Goal: Ask a question

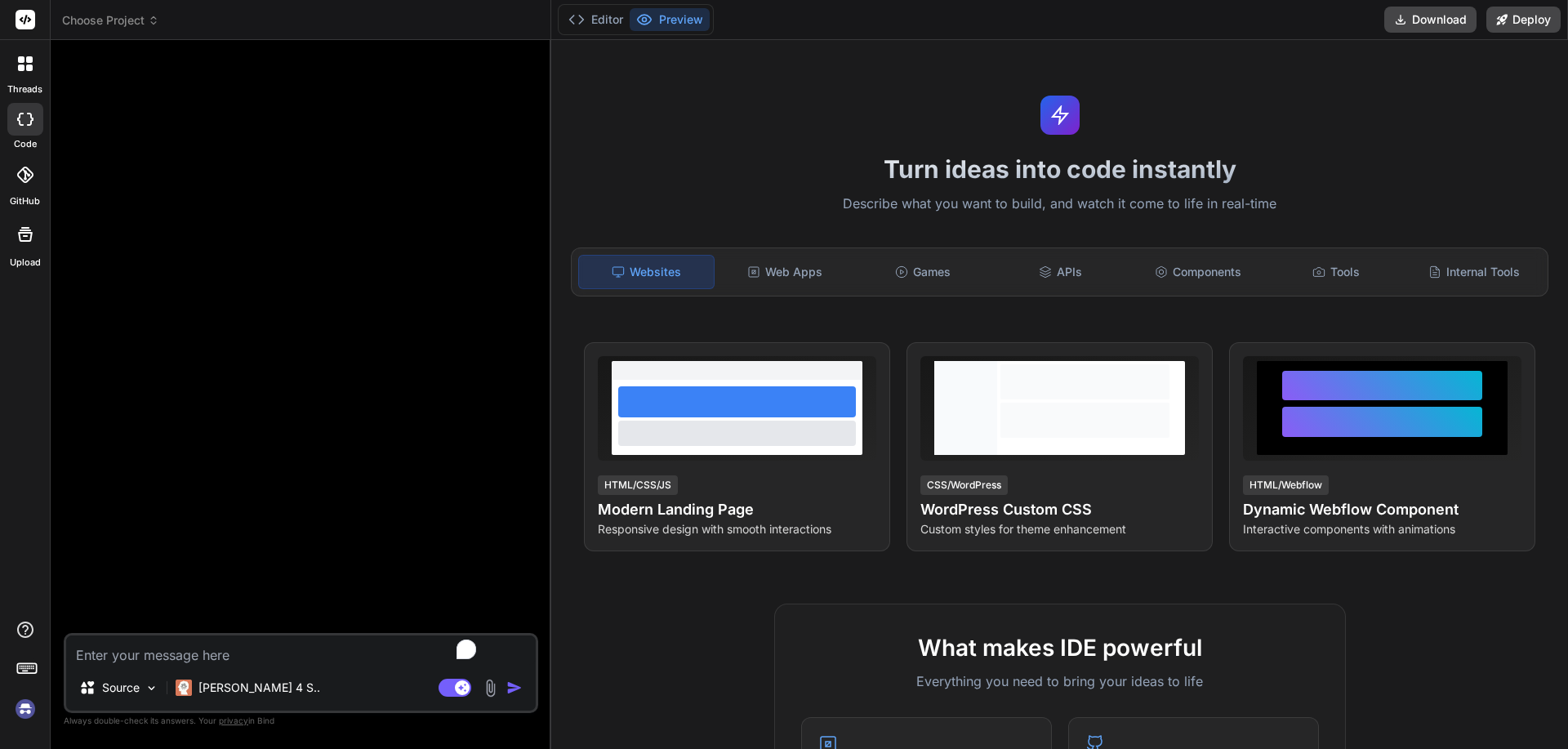
type textarea "x"
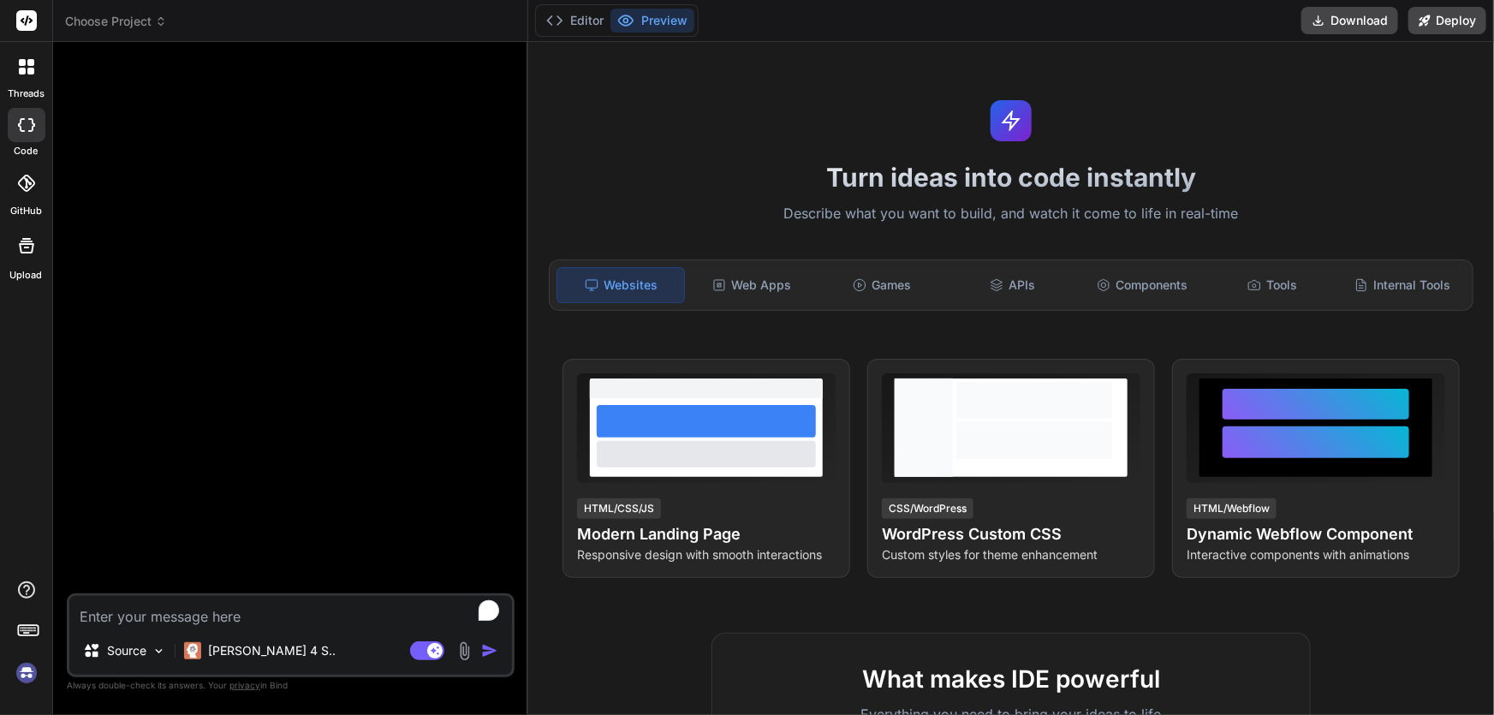
click at [295, 611] on textarea "To enrich screen reader interactions, please activate Accessibility in Grammarl…" at bounding box center [290, 611] width 443 height 31
paste textarea "1:45:00.998 PM"
type textarea "1:45:00.998 PM"
type textarea "x"
type textarea "1:45:00.998 PM"
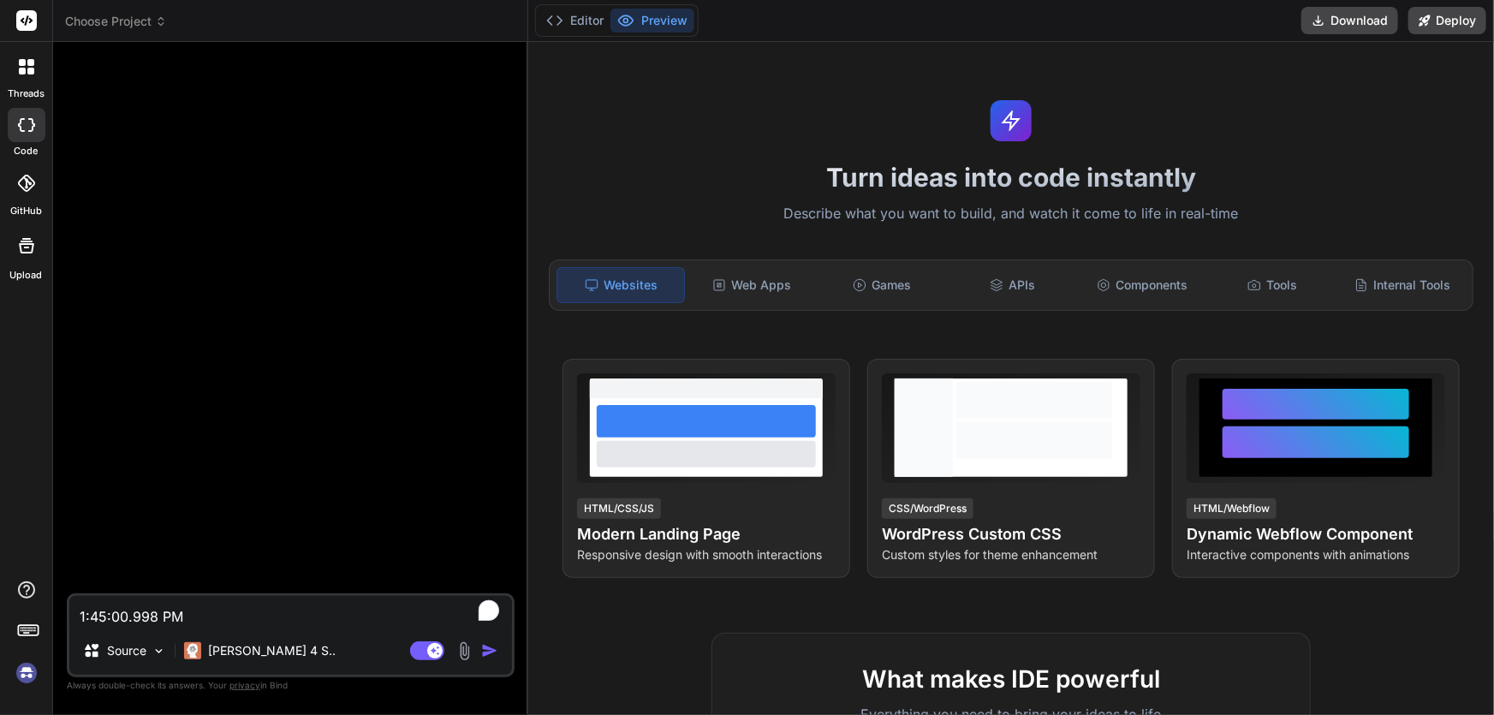
type textarea "x"
type textarea "1:45:00.998 PM w"
type textarea "x"
type textarea "1:45:00.998 PM wh"
type textarea "x"
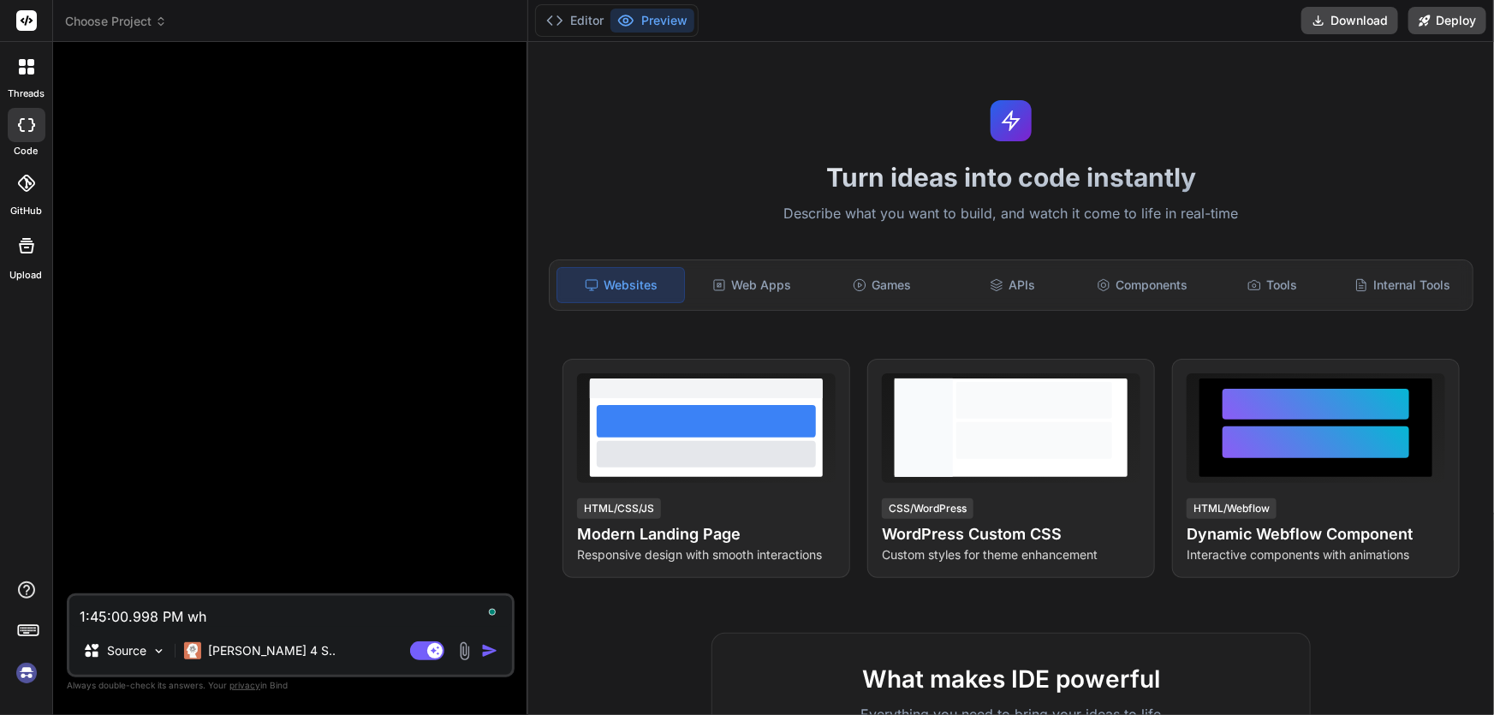
type textarea "1:45:00.998 PM wha"
type textarea "x"
type textarea "1:45:00.998 PM what"
type textarea "x"
type textarea "1:45:00.998 PM what"
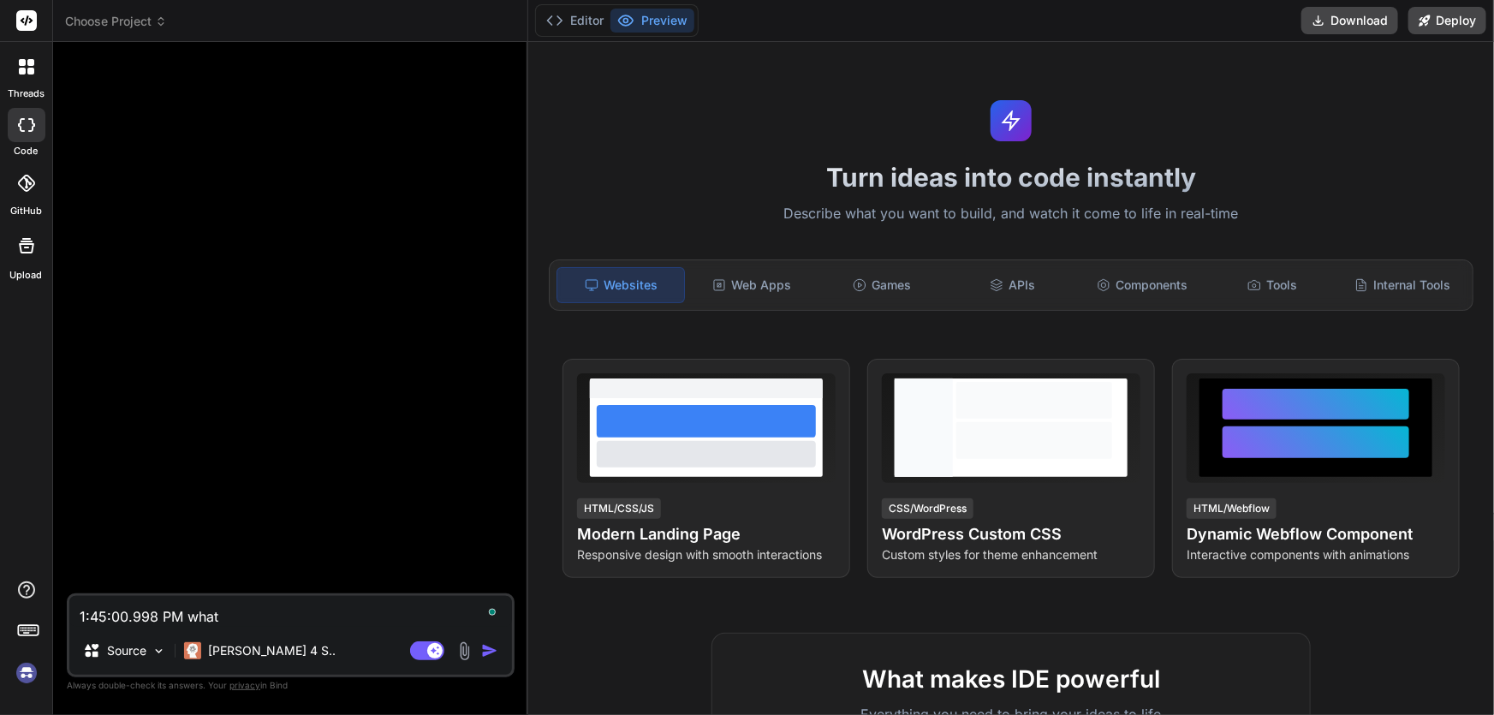
type textarea "x"
type textarea "1:45:00.998 PM what t"
type textarea "x"
type textarea "1:45:00.998 PM what ti"
type textarea "x"
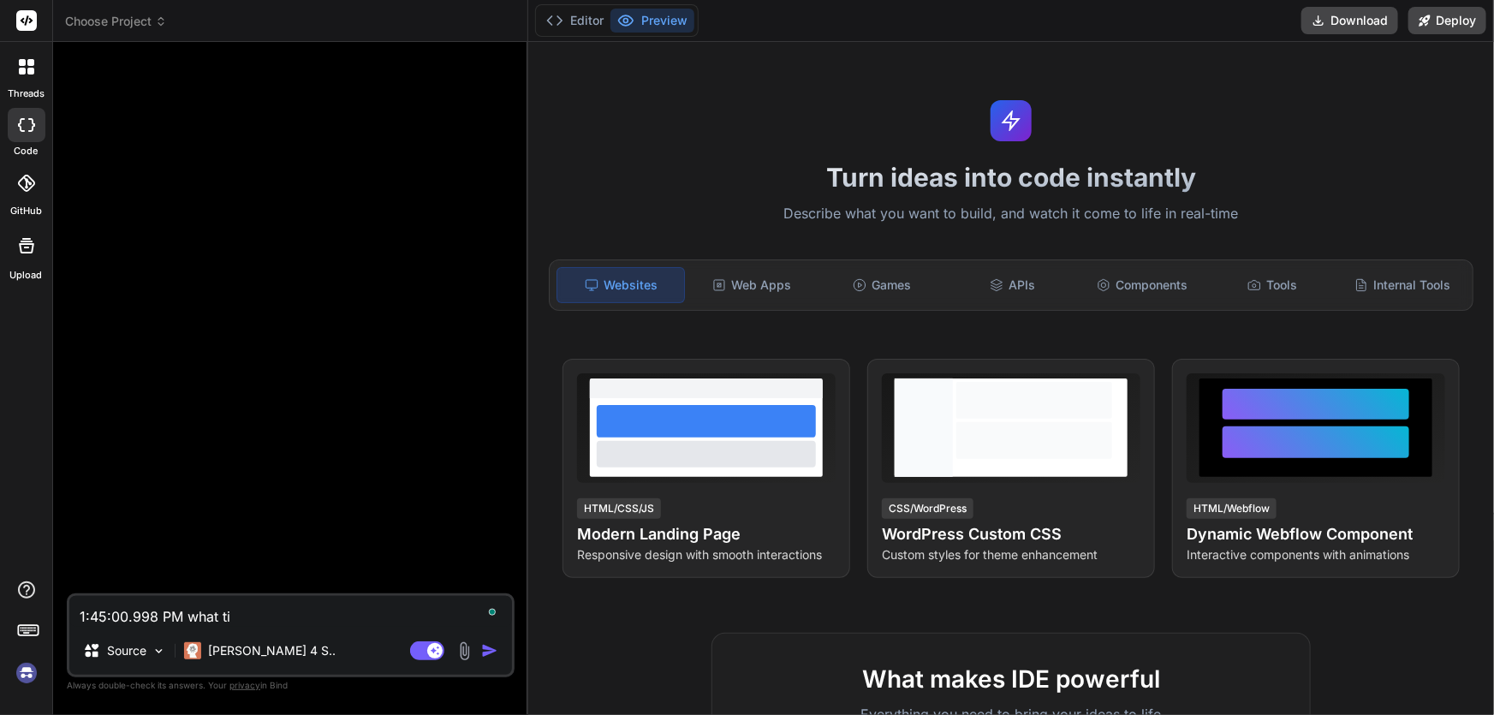
type textarea "1:45:00.998 PM what [PERSON_NAME]"
type textarea "x"
type textarea "1:45:00.998 PM what time"
type textarea "x"
type textarea "1:45:00.998 PM what time"
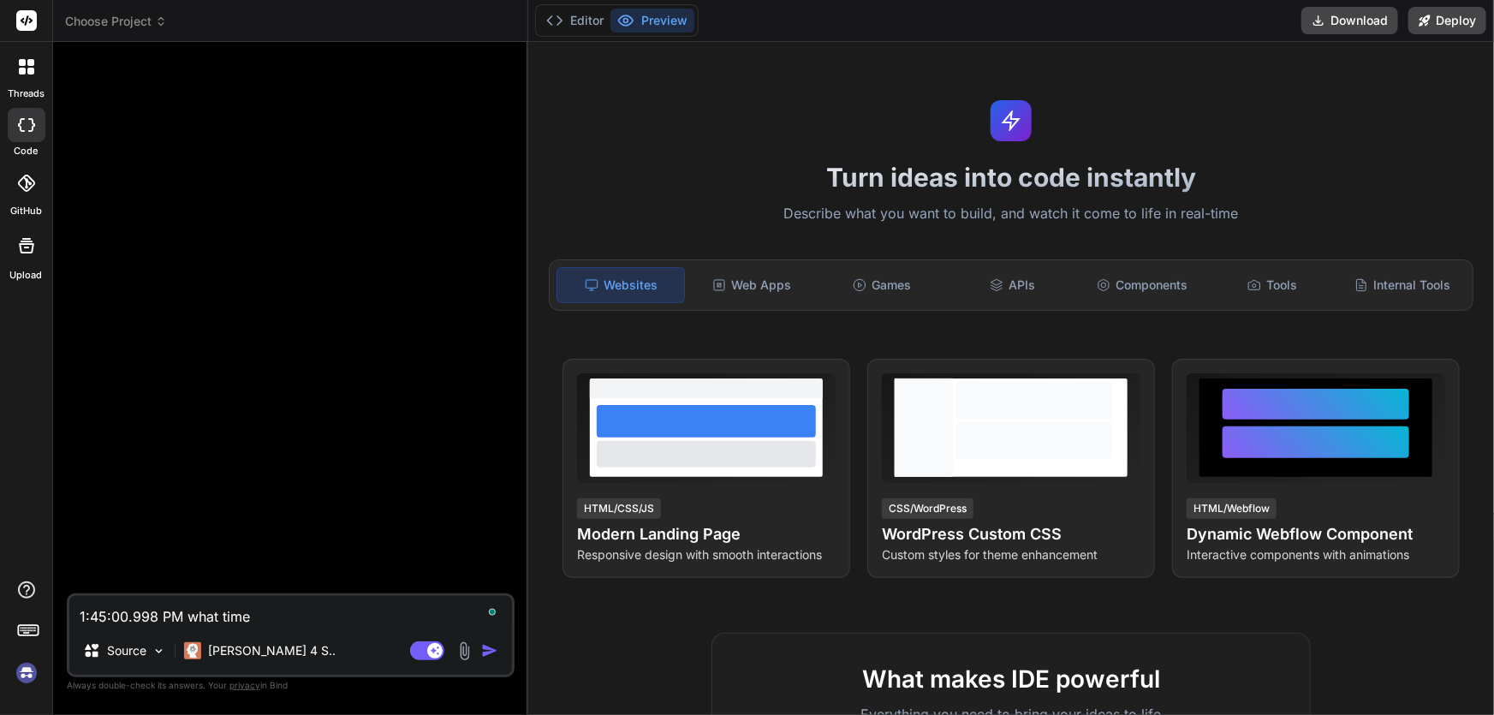
type textarea "x"
type textarea "1:45:00.998 PM what time i"
type textarea "x"
type textarea "1:45:00.998 PM what time it"
type textarea "x"
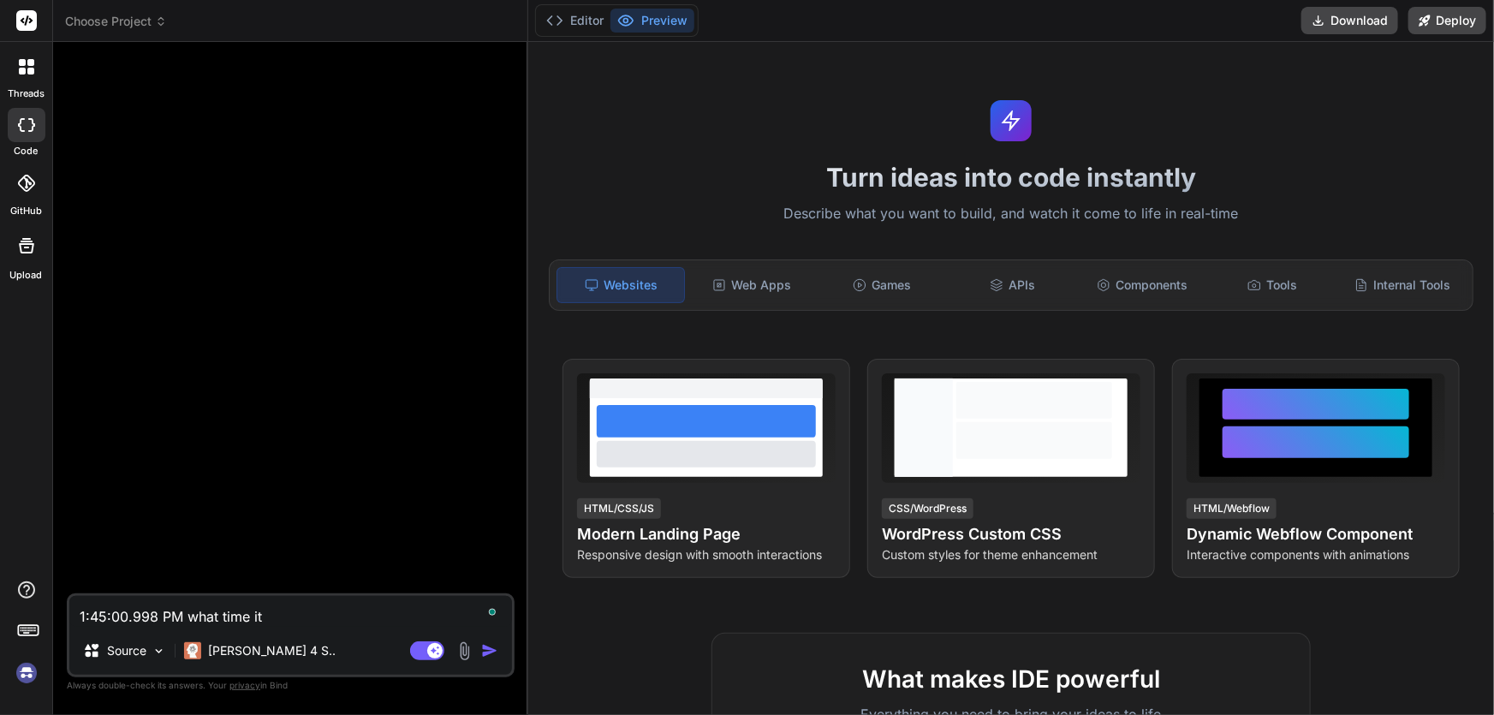
type textarea "1:45:00.998 PM what time it"
type textarea "x"
type textarea "1:45:00.998 PM what time it i"
type textarea "x"
type textarea "1:45:00.998 PM what time it is"
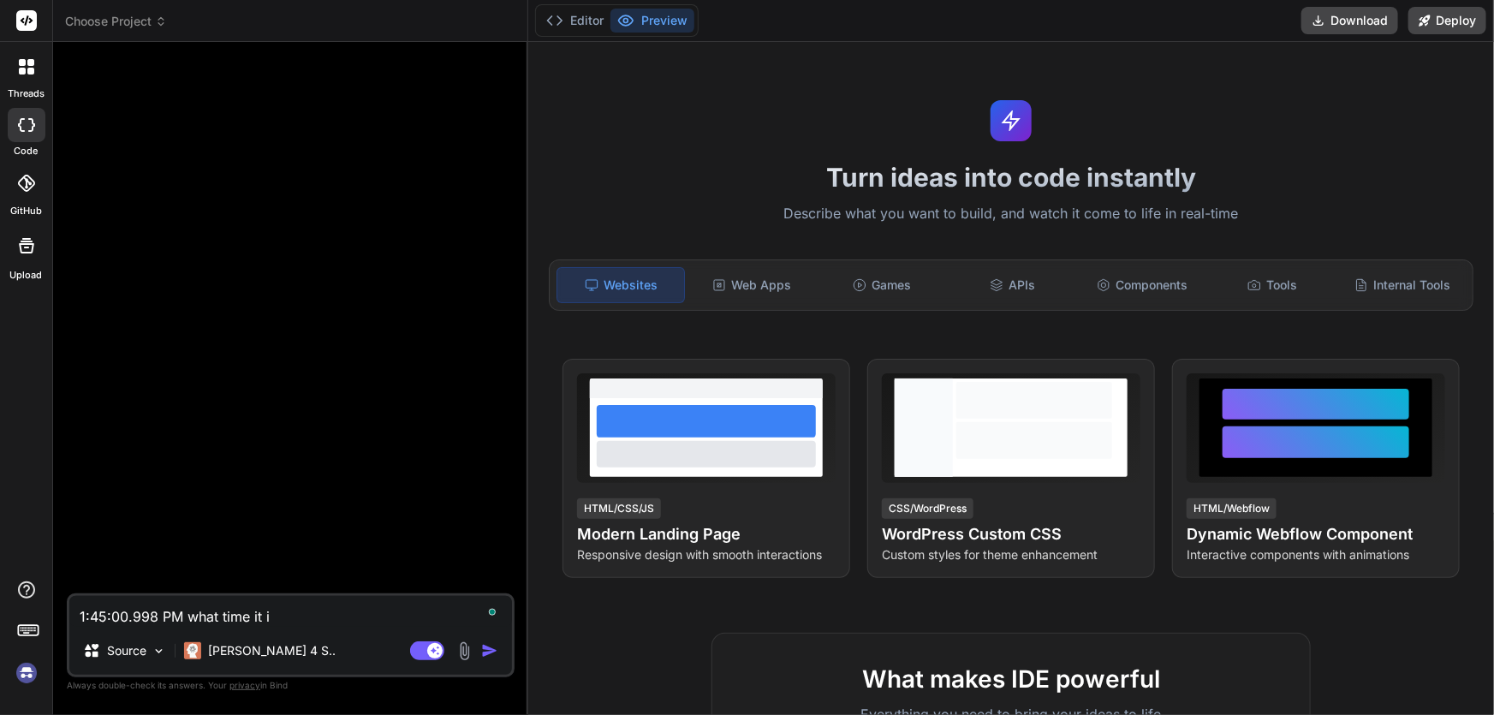
type textarea "x"
type textarea "1:45:00.998 PM what time it is"
type textarea "x"
type textarea "1:45:00.998 PM what time it is"
click at [494, 649] on img "button" at bounding box center [489, 650] width 17 height 17
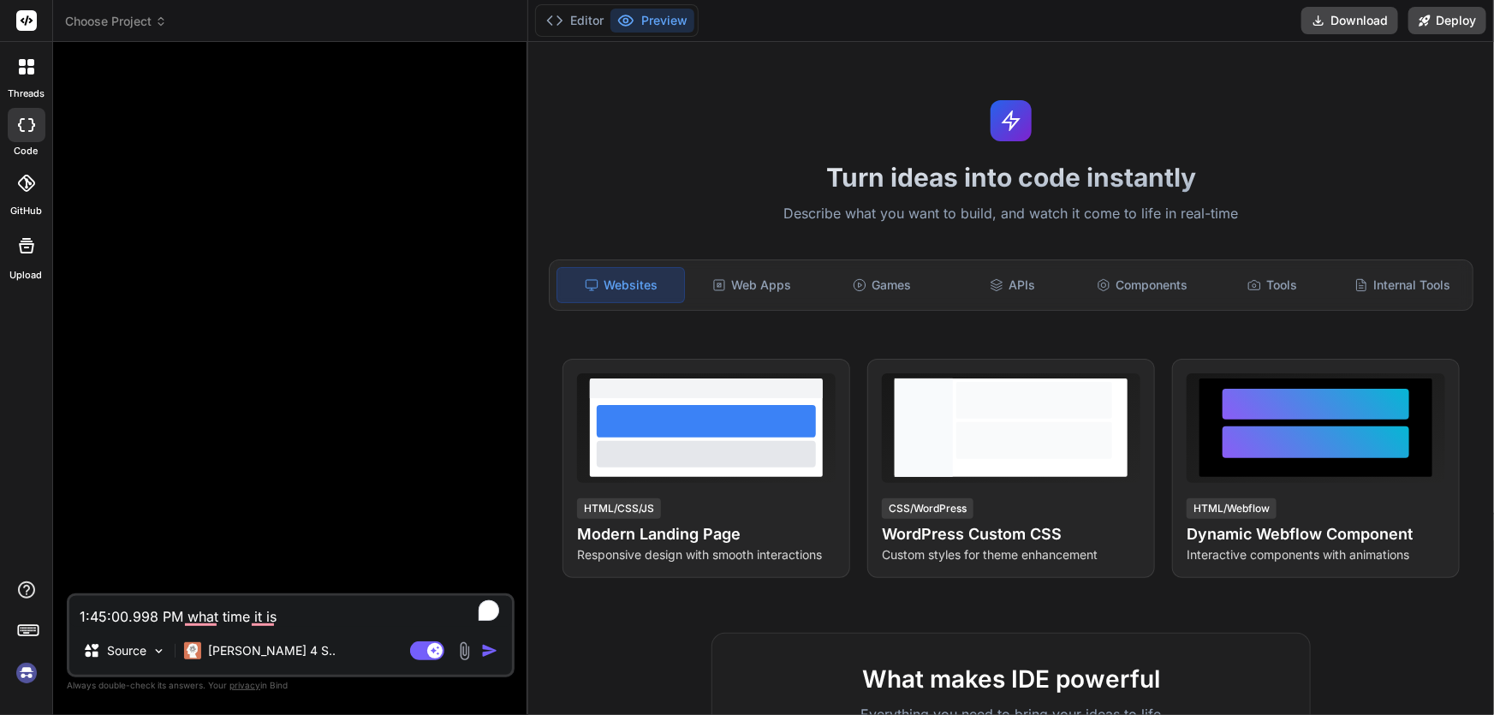
type textarea "x"
